Goal: Obtain resource: Obtain resource

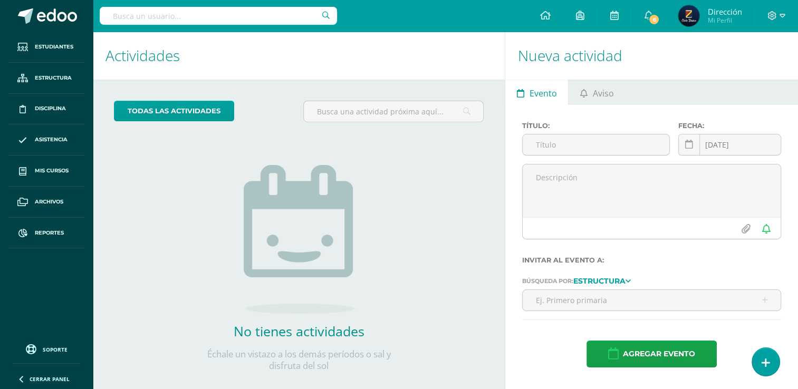
click at [217, 16] on input "text" at bounding box center [218, 16] width 237 height 18
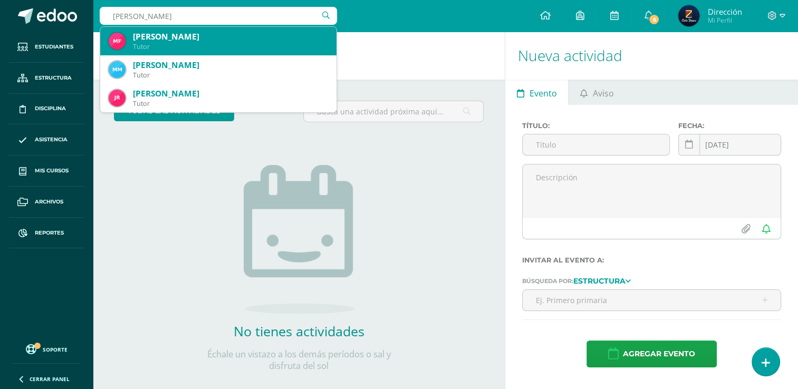
type input "maría josé flores"
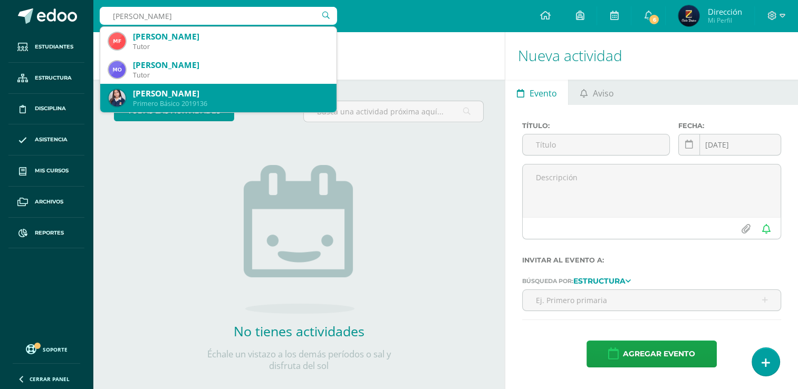
click at [265, 102] on div "Primero Básico 2019136" at bounding box center [230, 103] width 195 height 9
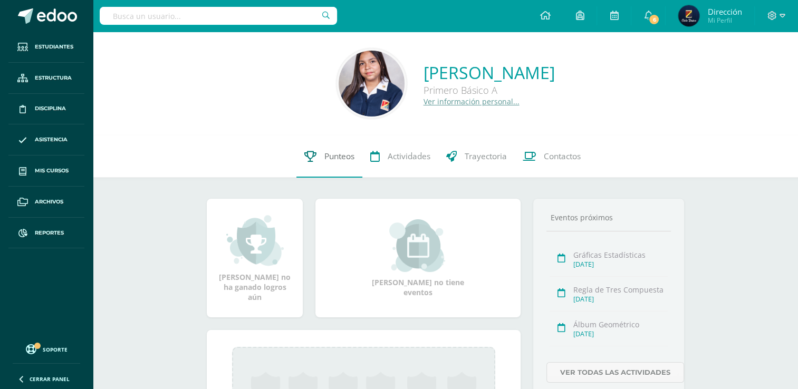
click at [339, 155] on span "Punteos" at bounding box center [339, 156] width 30 height 11
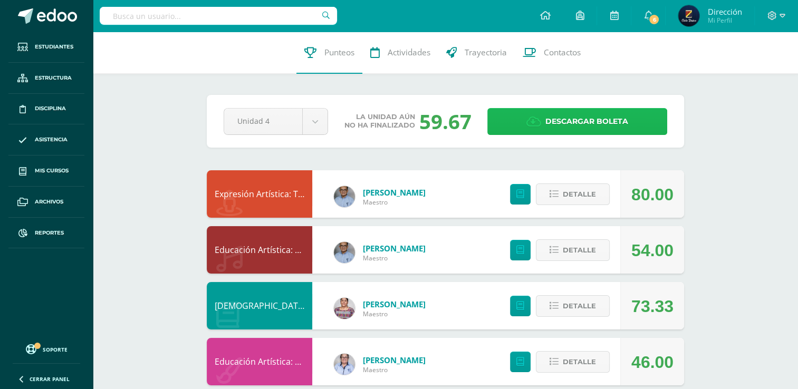
click at [568, 121] on span "Descargar boleta" at bounding box center [586, 122] width 83 height 26
click at [258, 16] on input "text" at bounding box center [218, 16] width 237 height 18
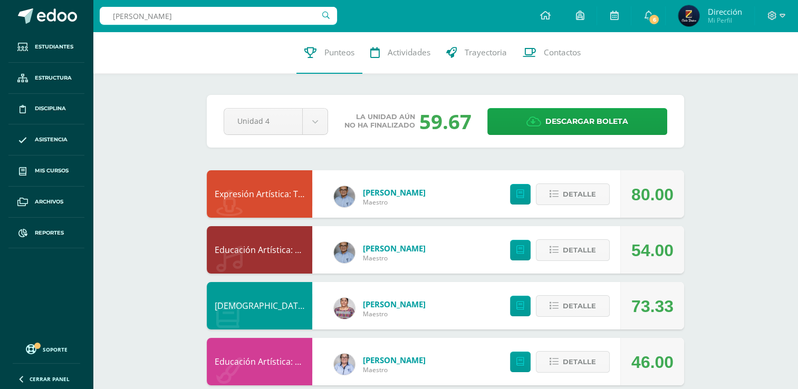
type input "Sophia Mendoza"
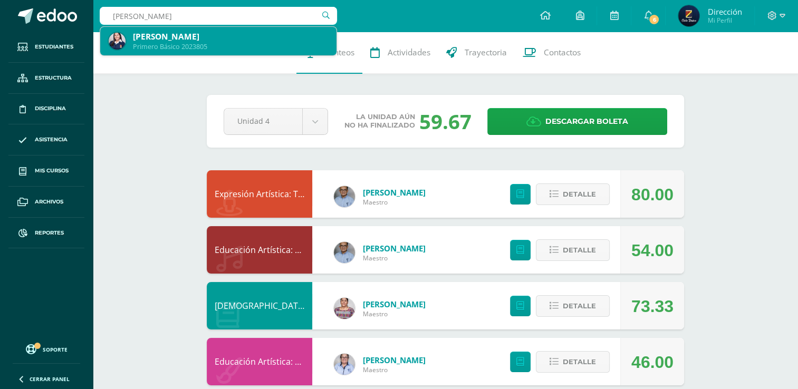
click at [260, 46] on div "Primero Básico 2023805" at bounding box center [230, 46] width 195 height 9
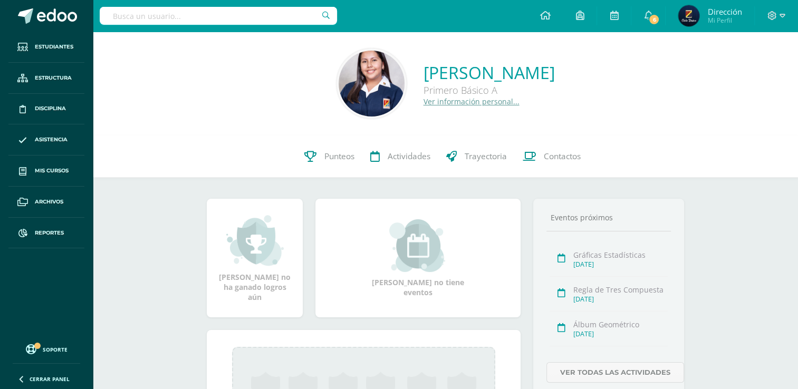
click at [223, 18] on input "text" at bounding box center [218, 16] width 237 height 18
click at [254, 16] on input "text" at bounding box center [218, 16] width 237 height 18
type input "Rodas Payes"
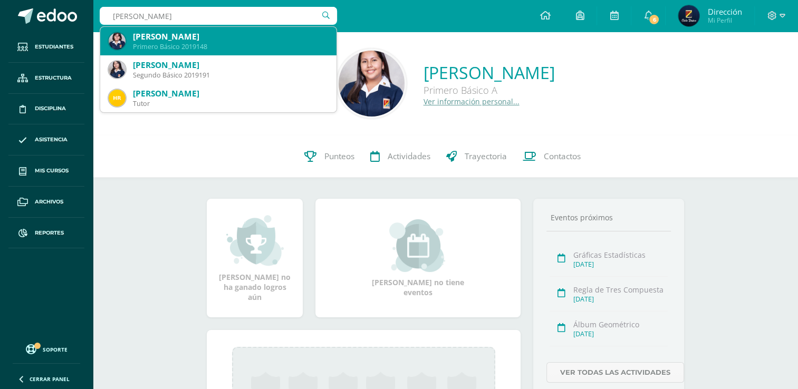
click at [246, 44] on div "Primero Básico 2019148" at bounding box center [230, 46] width 195 height 9
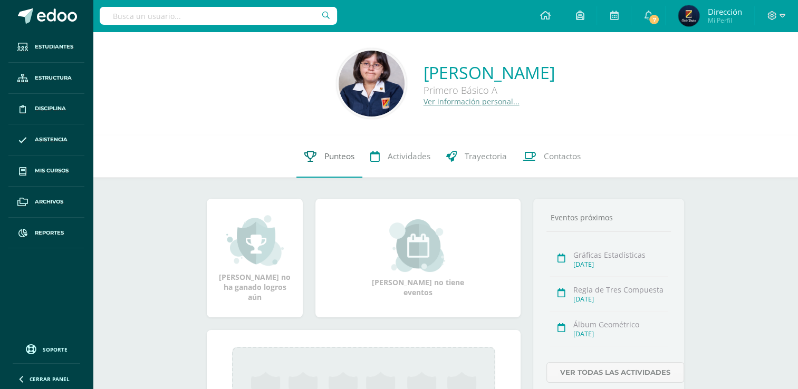
click at [341, 156] on span "Punteos" at bounding box center [339, 156] width 30 height 11
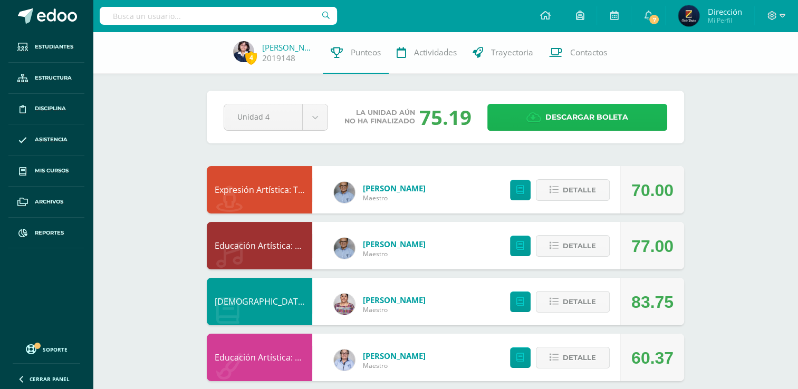
click at [583, 112] on span "Descargar boleta" at bounding box center [586, 117] width 83 height 26
click at [150, 22] on input "text" at bounding box center [218, 16] width 237 height 18
type input "Dulce Iboy"
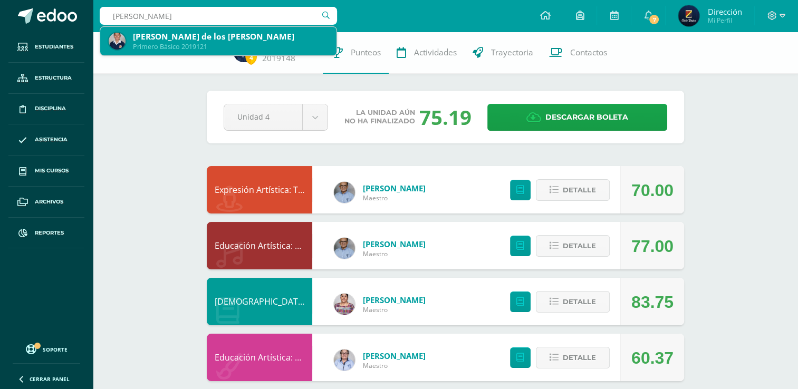
click at [173, 40] on div "Dulce María de los Angeles Iboy Soto" at bounding box center [230, 36] width 195 height 11
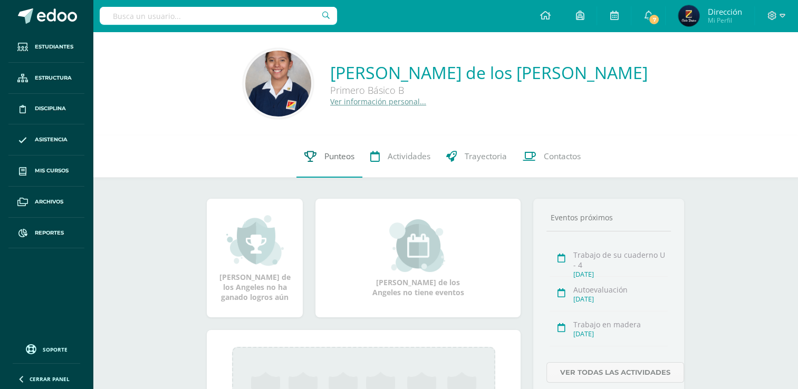
click at [336, 158] on span "Punteos" at bounding box center [339, 156] width 30 height 11
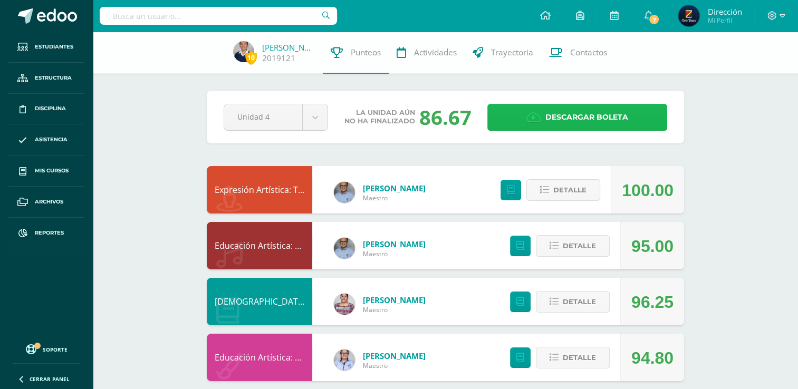
click at [608, 116] on span "Descargar boleta" at bounding box center [586, 117] width 83 height 26
click at [257, 26] on div at bounding box center [218, 16] width 237 height 32
click at [264, 18] on input "text" at bounding box center [218, 16] width 237 height 18
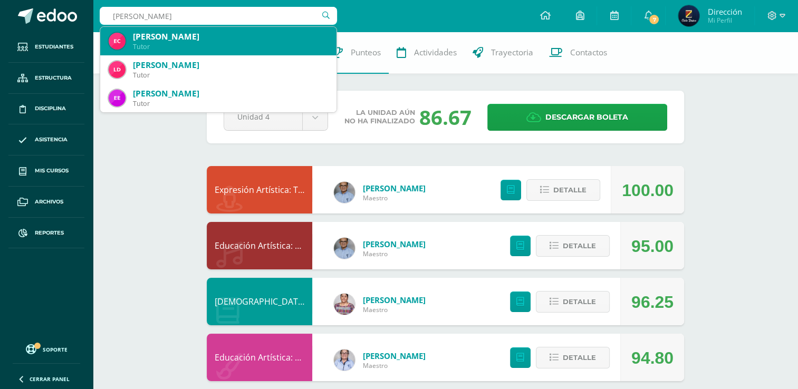
type input "[PERSON_NAME]"
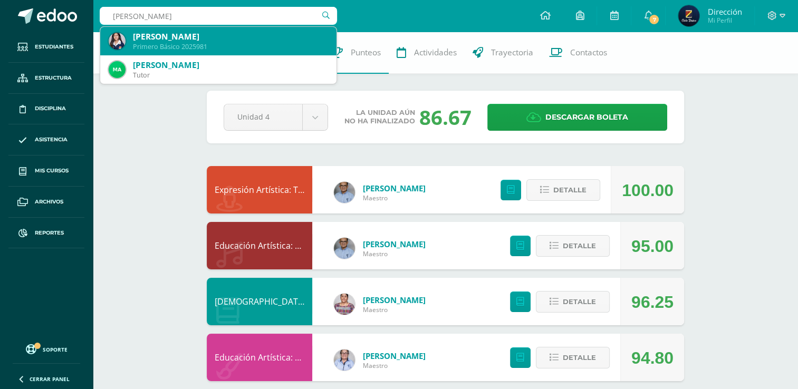
click at [258, 41] on div "[PERSON_NAME]" at bounding box center [230, 36] width 195 height 11
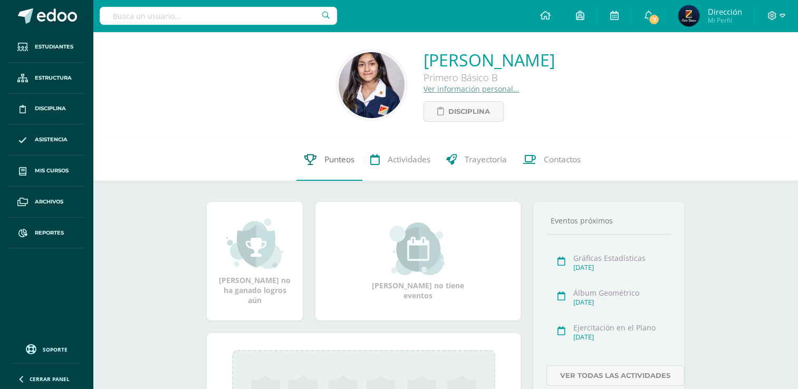
click at [340, 158] on span "Punteos" at bounding box center [339, 159] width 30 height 11
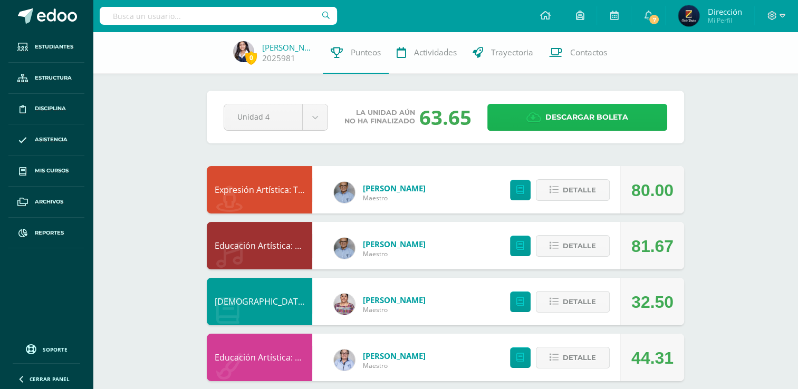
click at [565, 110] on span "Descargar boleta" at bounding box center [586, 117] width 83 height 26
